Goal: Information Seeking & Learning: Check status

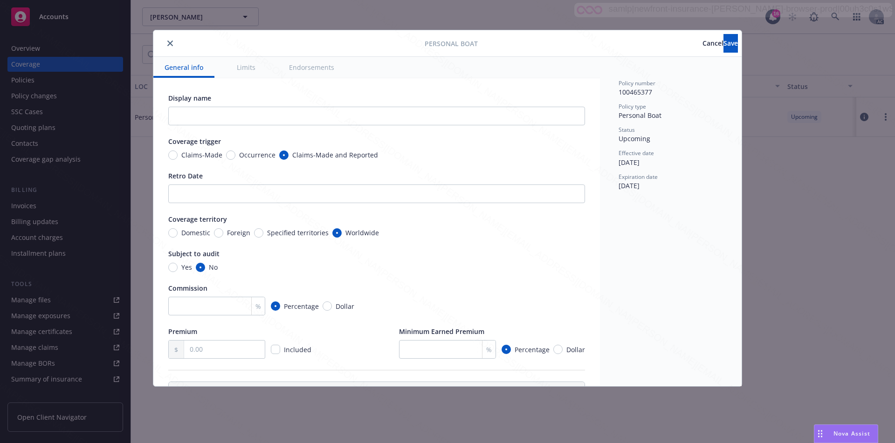
type textarea "x"
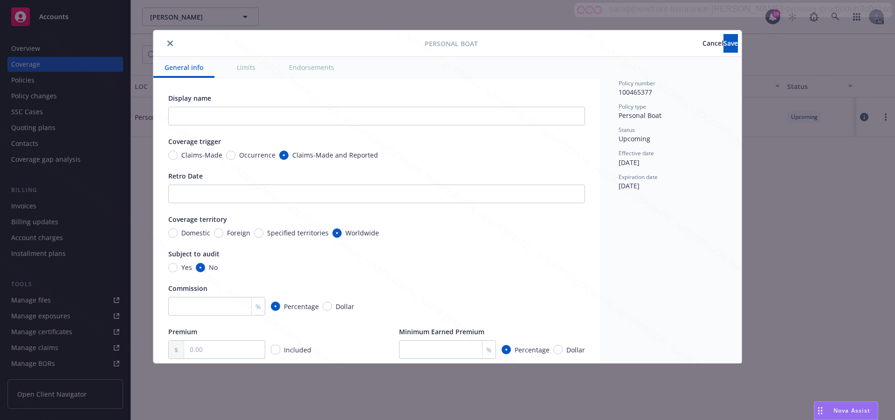
click at [702, 43] on span "Cancel" at bounding box center [712, 43] width 21 height 9
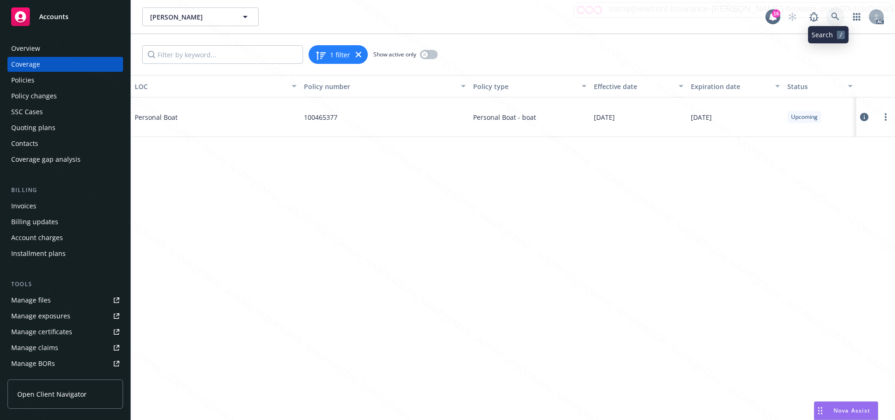
click at [831, 13] on icon at bounding box center [835, 17] width 8 height 8
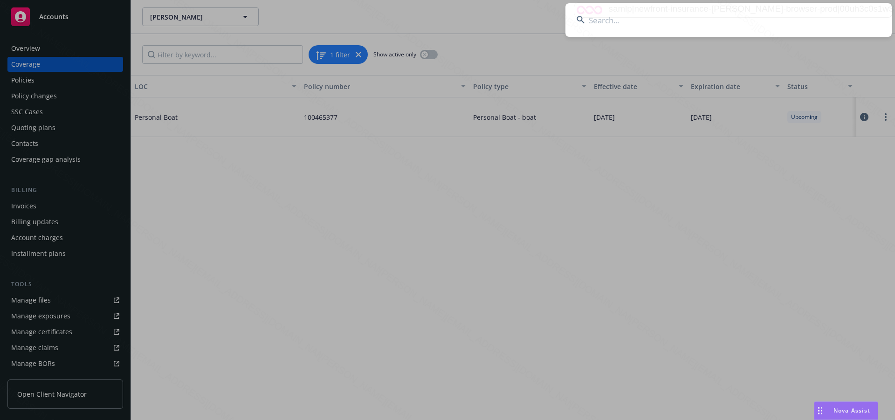
click at [634, 18] on input at bounding box center [728, 20] width 326 height 34
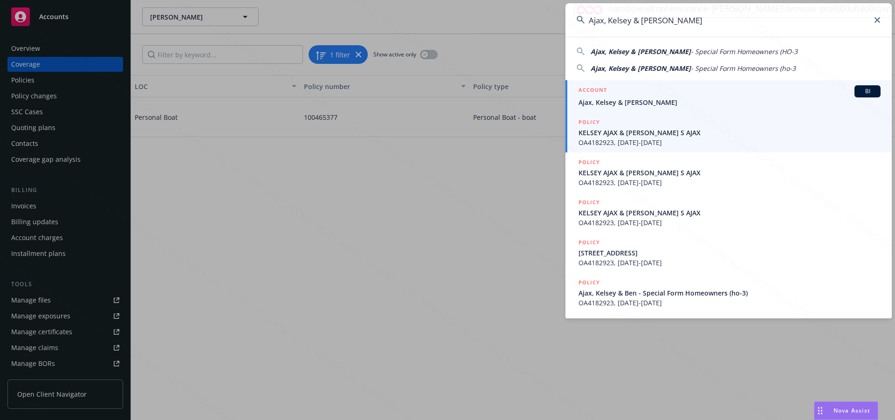
type input "Ajax, Kelsey & [PERSON_NAME]"
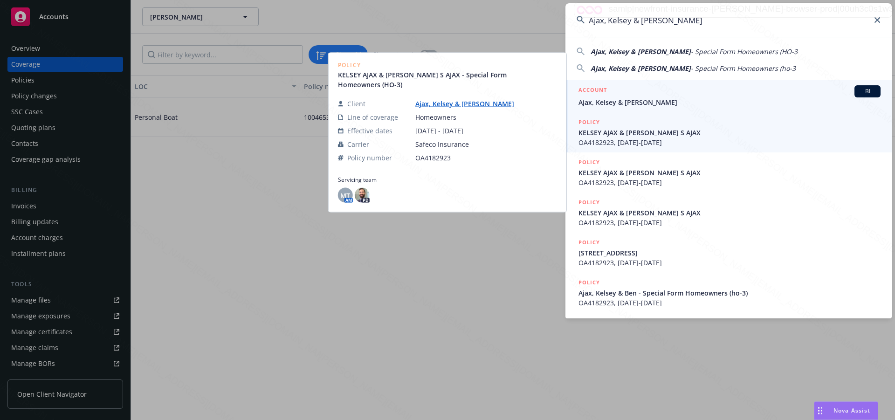
click at [607, 99] on span "Ajax, Kelsey & [PERSON_NAME]" at bounding box center [729, 102] width 302 height 10
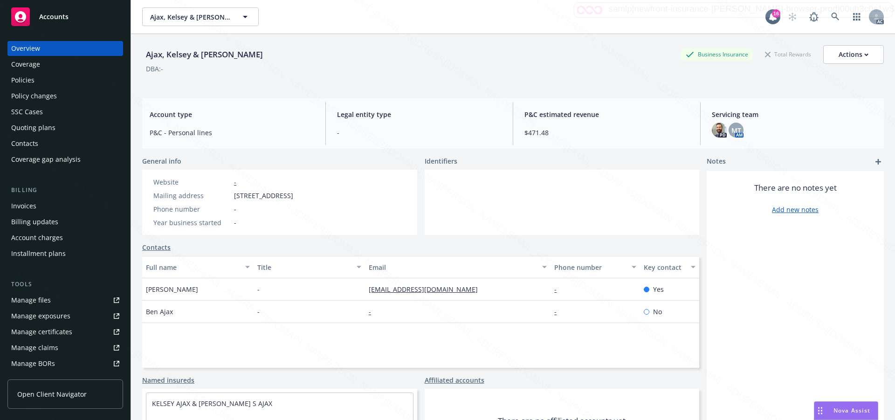
click at [17, 78] on div "Policies" at bounding box center [22, 80] width 23 height 15
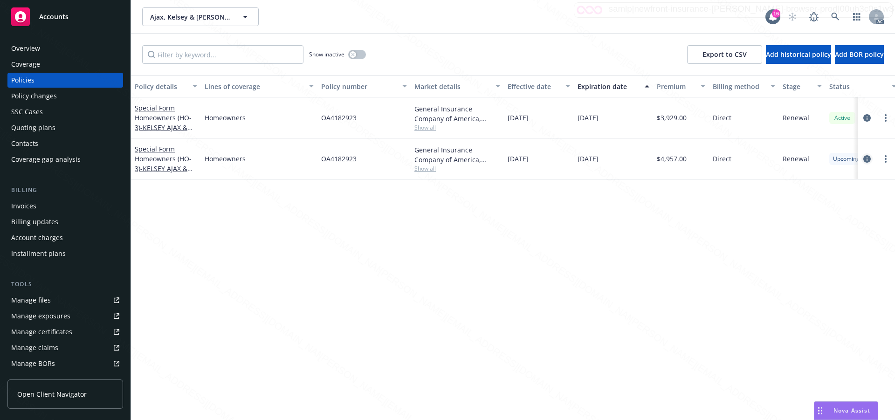
click at [866, 160] on icon "circleInformation" at bounding box center [866, 158] width 7 height 7
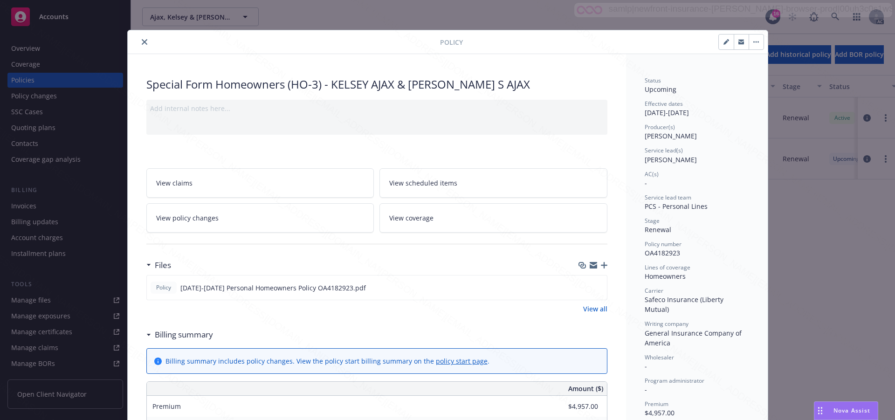
click at [694, 354] on div "Wholesaler -" at bounding box center [696, 362] width 104 height 18
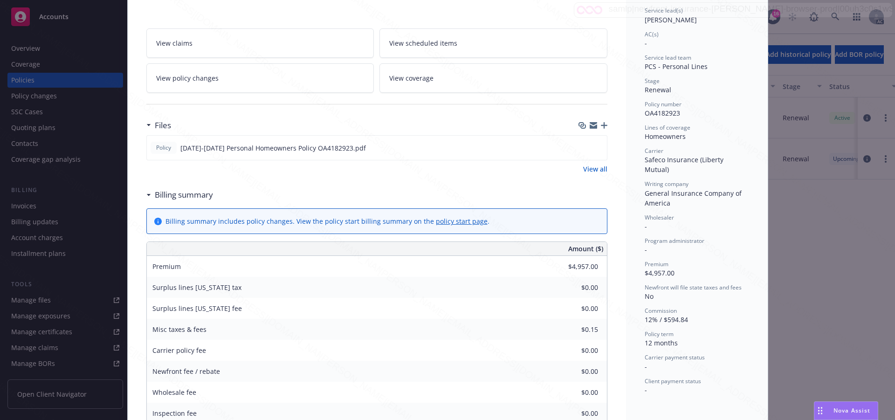
scroll to position [47, 0]
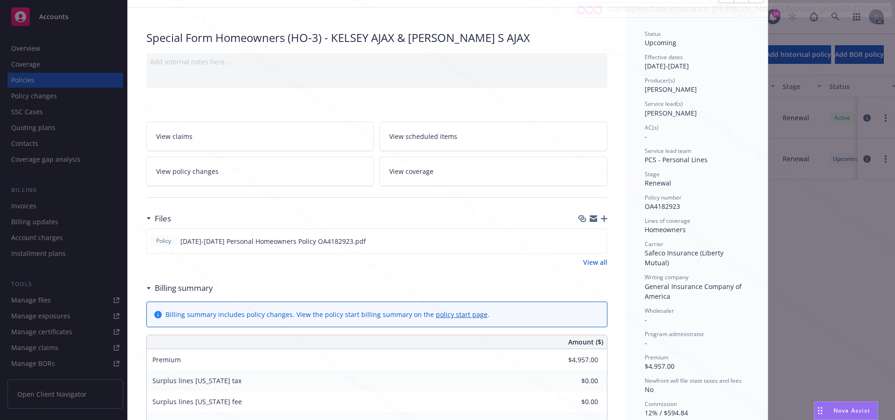
click at [418, 134] on span "View scheduled items" at bounding box center [423, 136] width 68 height 10
click at [423, 171] on span "View coverage" at bounding box center [411, 171] width 44 height 10
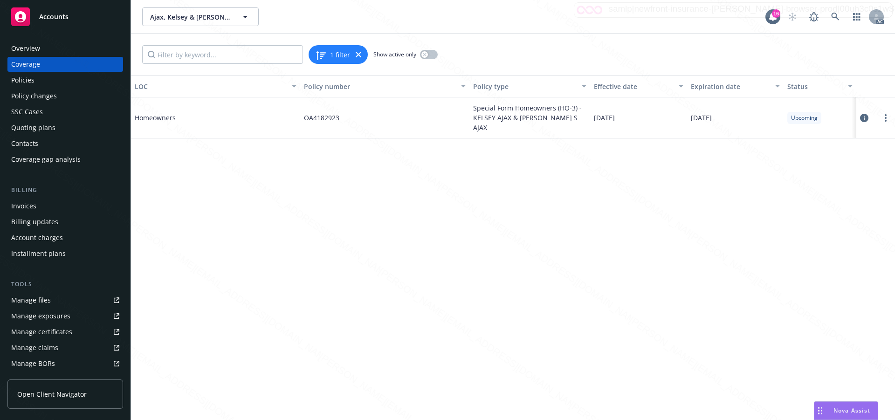
click at [868, 117] on button at bounding box center [864, 118] width 8 height 19
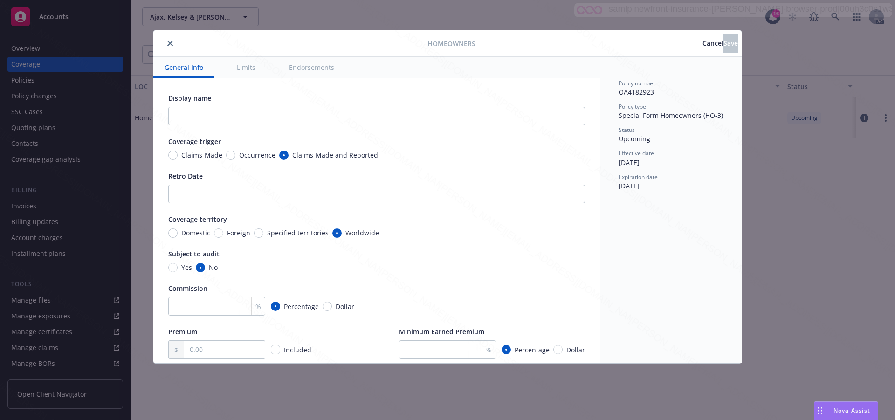
click at [316, 70] on button "Endorsements" at bounding box center [312, 67] width 68 height 21
type textarea "x"
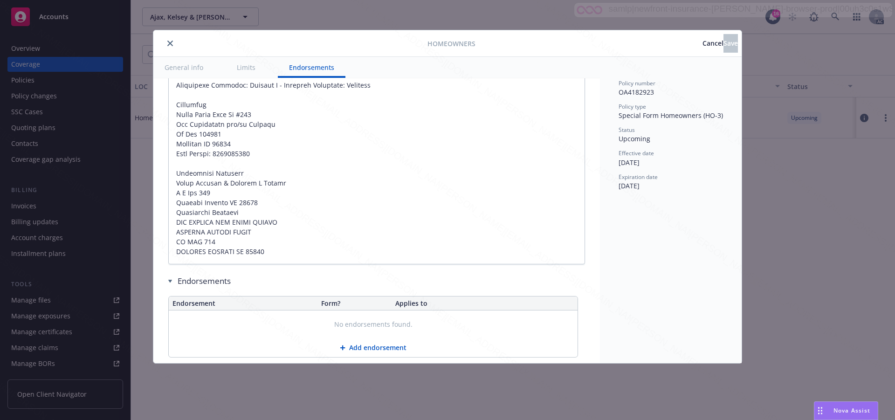
scroll to position [1011, 0]
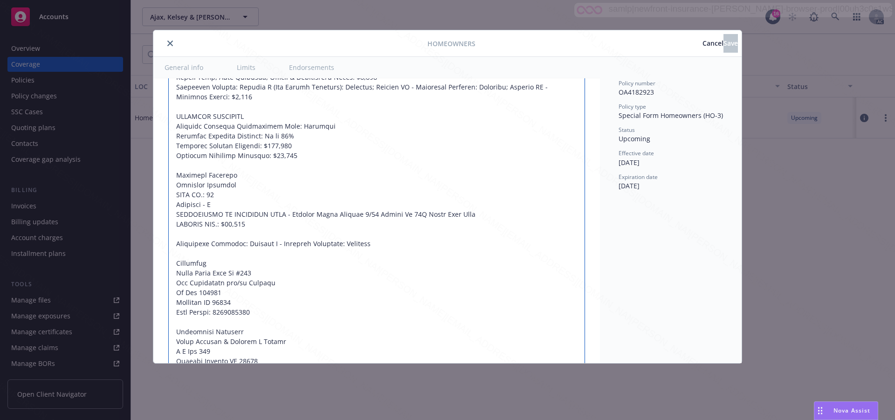
scroll to position [825, 0]
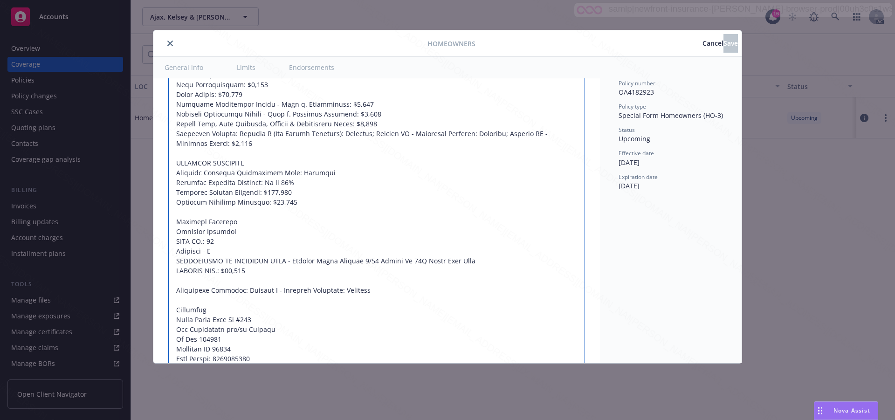
click at [482, 205] on textarea at bounding box center [376, 183] width 417 height 574
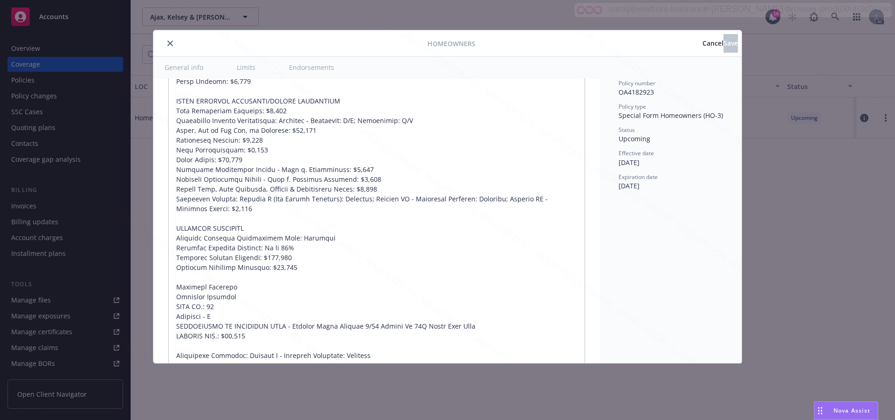
scroll to position [778, 0]
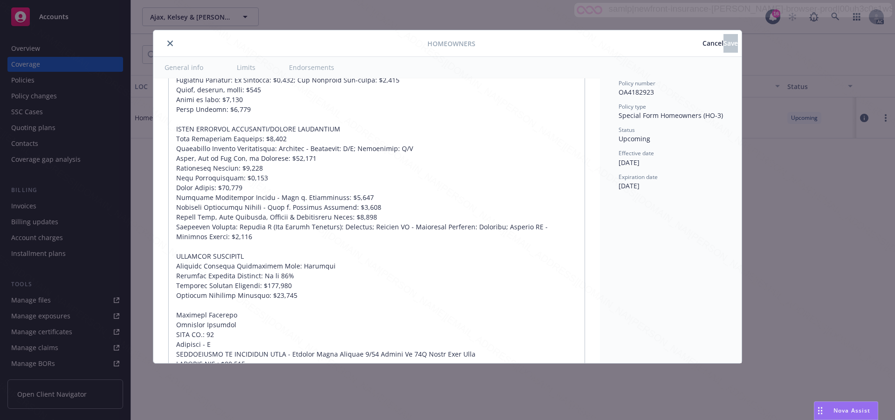
scroll to position [685, 0]
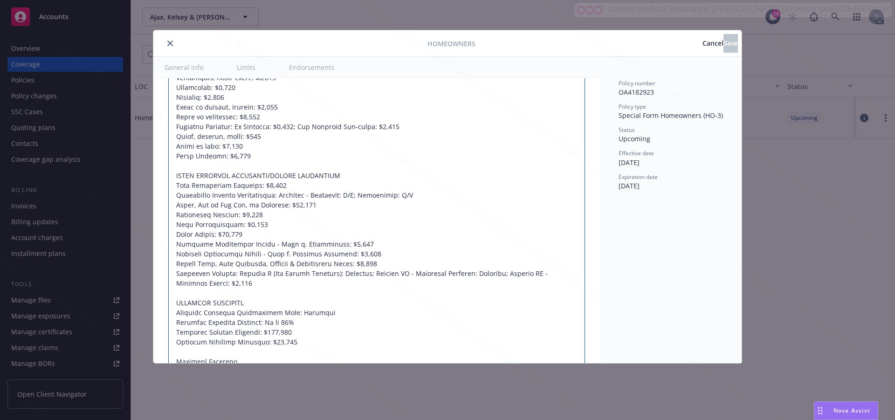
click at [479, 172] on textarea at bounding box center [376, 322] width 417 height 574
click at [615, 356] on div "Policy number OA4182923 Policy type Special Form Homeowners (HO-3) Status Upcom…" at bounding box center [671, 210] width 142 height 306
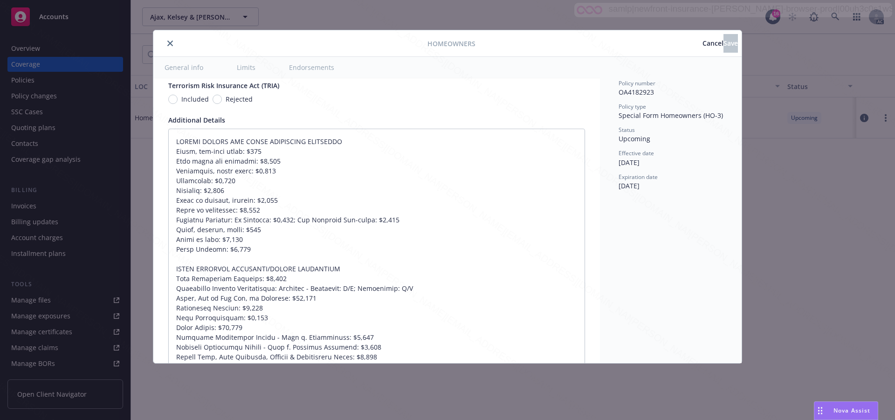
scroll to position [638, 0]
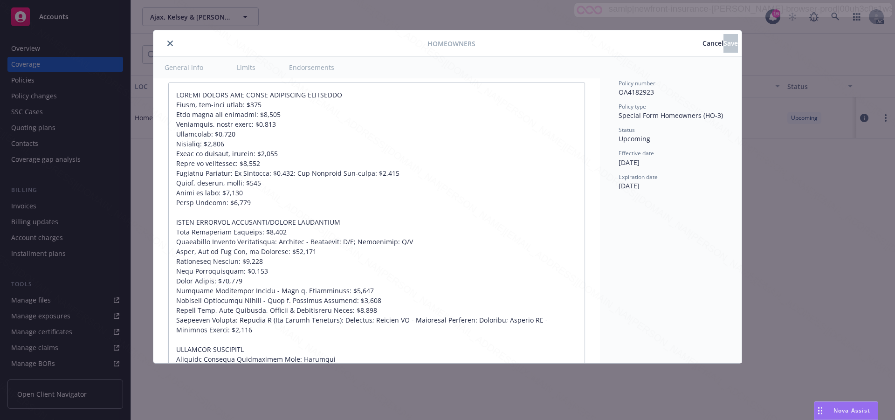
type textarea "x"
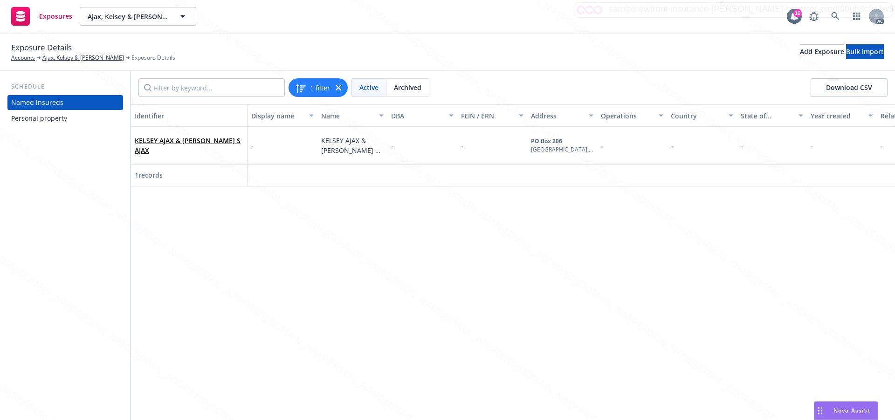
click at [32, 118] on div "Personal property" at bounding box center [39, 118] width 56 height 15
